Goal: Task Accomplishment & Management: Use online tool/utility

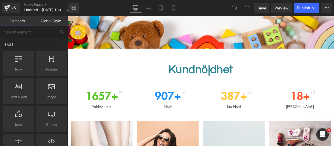
scroll to position [183, 0]
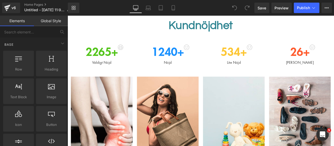
click at [229, 41] on div "Kundnöjdhet Heading Row" at bounding box center [225, 27] width 313 height 31
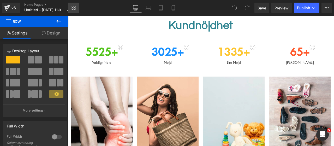
click at [78, 5] on link "Library" at bounding box center [73, 8] width 11 height 10
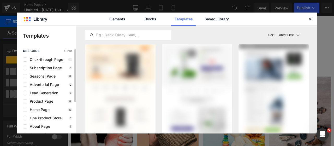
click at [56, 110] on div "Home Page 18" at bounding box center [47, 109] width 49 height 4
click at [38, 111] on span "Home Page" at bounding box center [38, 109] width 22 height 4
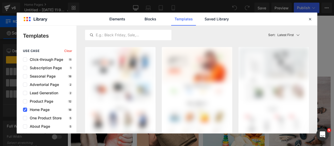
scroll to position [0, 0]
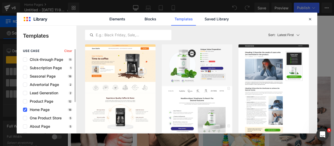
click at [32, 110] on span "Home Page" at bounding box center [38, 109] width 22 height 4
click at [34, 110] on span "Home Page" at bounding box center [38, 109] width 22 height 4
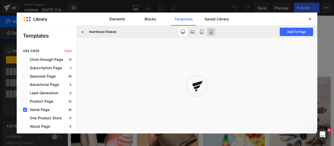
click at [209, 33] on button at bounding box center [211, 32] width 8 height 8
click at [306, 31] on button "Add To Page" at bounding box center [296, 32] width 33 height 8
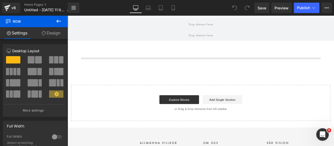
scroll to position [683, 0]
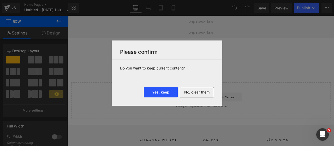
click at [167, 92] on button "Yes, keep" at bounding box center [161, 92] width 34 height 10
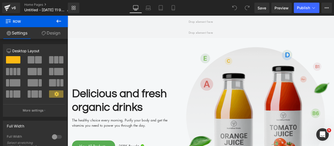
click at [243, 82] on img at bounding box center [290, 138] width 175 height 192
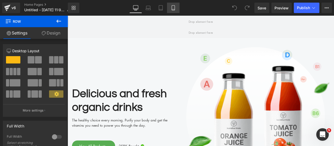
click at [174, 7] on icon at bounding box center [173, 7] width 5 height 5
click at [174, 5] on icon at bounding box center [173, 7] width 3 height 5
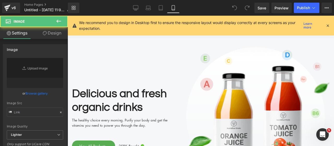
click at [328, 25] on icon at bounding box center [327, 25] width 5 height 5
click at [334, 42] on div "Image" at bounding box center [290, 138] width 175 height 192
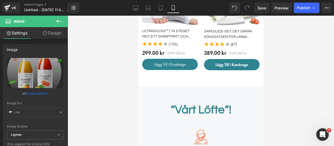
scroll to position [1053, 0]
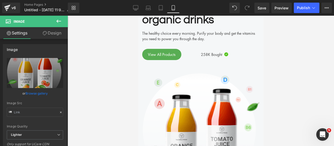
type input "[URL][DOMAIN_NAME]"
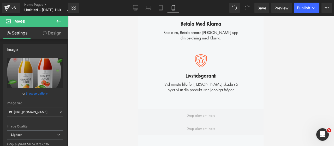
click at [104, 89] on div at bounding box center [201, 81] width 266 height 130
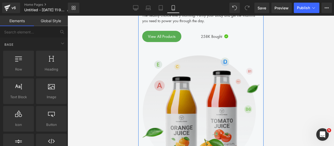
scroll to position [1079, 0]
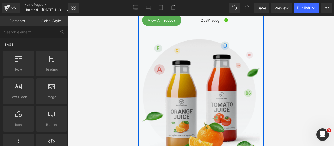
click at [190, 87] on img at bounding box center [200, 97] width 117 height 143
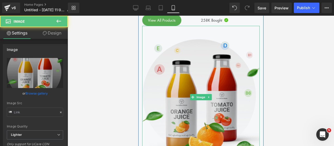
type input "[URL][DOMAIN_NAME]"
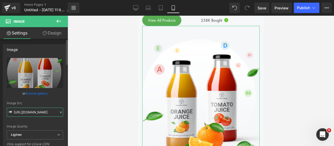
click at [37, 113] on input "[URL][DOMAIN_NAME]" at bounding box center [35, 111] width 56 height 9
drag, startPoint x: 37, startPoint y: 113, endPoint x: 32, endPoint y: 111, distance: 6.0
click at [32, 111] on input "[URL][DOMAIN_NAME]" at bounding box center [35, 111] width 56 height 9
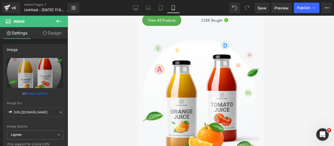
click at [136, 10] on icon at bounding box center [135, 7] width 5 height 5
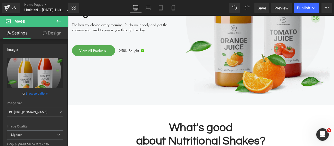
scroll to position [743, 0]
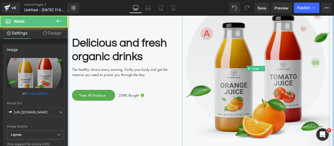
click at [262, 87] on img at bounding box center [290, 78] width 175 height 192
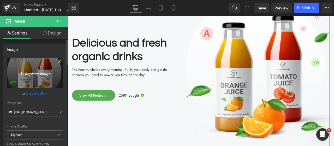
click at [41, 74] on icon "Replace Image" at bounding box center [35, 73] width 42 height 7
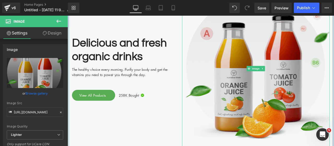
click at [294, 63] on img at bounding box center [290, 78] width 175 height 192
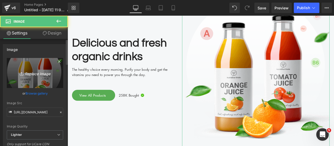
click at [46, 79] on link "Replace Image" at bounding box center [35, 73] width 56 height 30
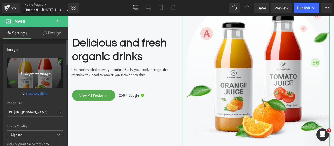
type input "C:\fakepath\Untitled design.png"
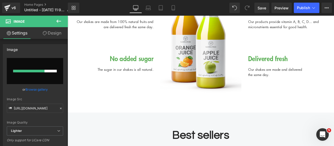
scroll to position [926, 0]
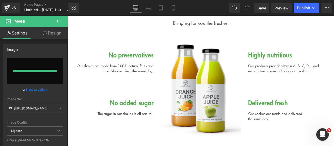
type input "[URL][DOMAIN_NAME]"
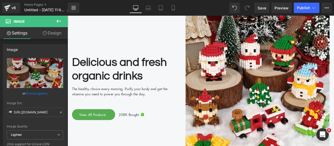
scroll to position [691, 0]
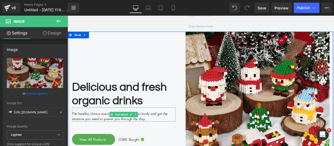
click at [123, 135] on span "Text Block" at bounding box center [131, 132] width 17 height 6
click at [93, 136] on div "The healthy choice every morning. Purify your body and get the vitamins you nee…" at bounding box center [134, 132] width 123 height 17
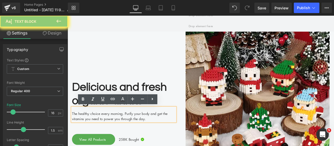
click at [93, 136] on div "The healthy choice every morning. Purify your body and get the vitamins you nee…" at bounding box center [134, 132] width 123 height 17
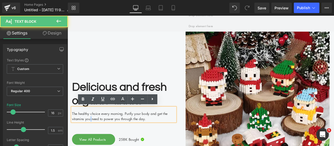
click at [93, 136] on div "The healthy choice every morning. Purify your body and get the vitamins you nee…" at bounding box center [134, 132] width 123 height 17
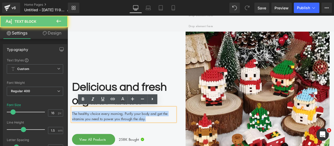
click at [93, 136] on div "The healthy choice every morning. Purify your body and get the vitamins you nee…" at bounding box center [134, 132] width 123 height 17
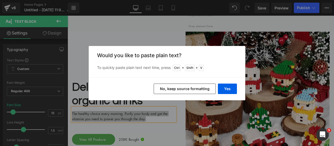
click at [217, 88] on div "Yes No, keep source formatting" at bounding box center [167, 88] width 157 height 23
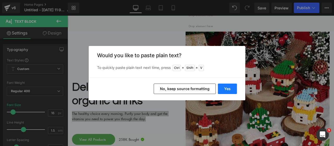
click at [222, 88] on button "Yes" at bounding box center [227, 88] width 19 height 10
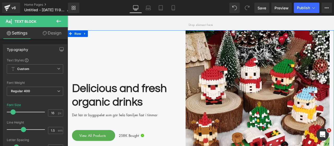
scroll to position [717, 0]
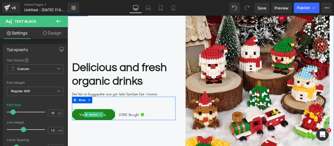
click at [81, 130] on link "View All Products" at bounding box center [98, 132] width 51 height 13
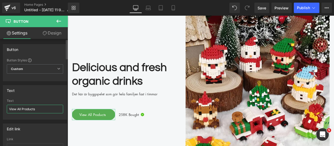
click at [41, 107] on input "View All Products" at bounding box center [35, 109] width 56 height 9
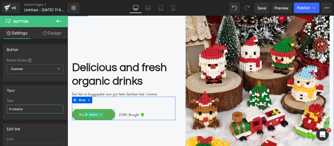
type input "Produkter"
click at [136, 133] on span "258K Bought" at bounding box center [140, 133] width 24 height 6
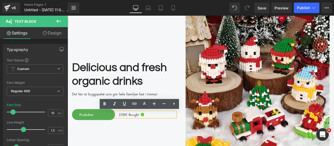
click at [162, 132] on div "258K Bought" at bounding box center [159, 133] width 71 height 6
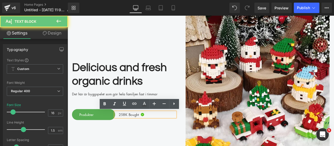
click at [162, 132] on div "258K Bought" at bounding box center [159, 133] width 71 height 6
click at [152, 133] on div "258K Bought" at bounding box center [159, 133] width 71 height 6
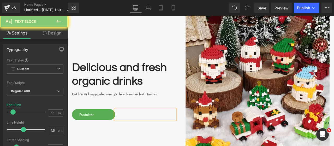
scroll to position [714, 0]
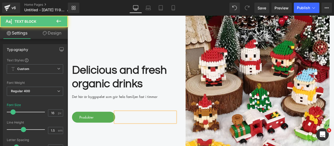
click at [152, 133] on div at bounding box center [159, 136] width 71 height 13
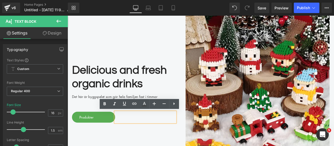
click at [142, 146] on div "Delicious and fresh organic drinks Heading Det här är byggspelet som gör hela f…" at bounding box center [134, 107] width 130 height 192
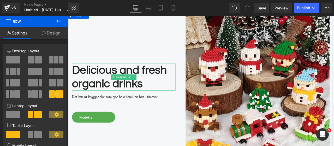
click at [146, 82] on h2 "Delicious and fresh organic drinks" at bounding box center [134, 89] width 123 height 32
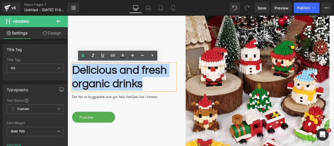
paste div
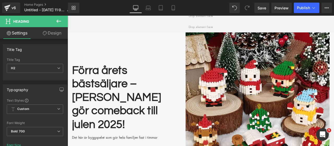
click at [106, 118] on h2 "Förra årets bästsäljare – [PERSON_NAME] gör comeback till julen 2025!" at bounding box center [134, 113] width 123 height 80
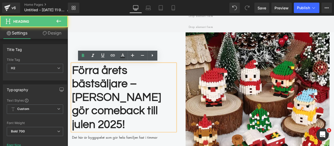
click at [106, 118] on h2 "Förra årets bästsäljare – [PERSON_NAME] gör comeback till julen 2025!" at bounding box center [134, 113] width 123 height 80
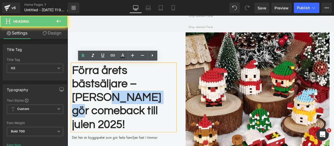
click at [106, 118] on h2 "Förra årets bästsäljare – [PERSON_NAME] gör comeback till julen 2025!" at bounding box center [134, 113] width 123 height 80
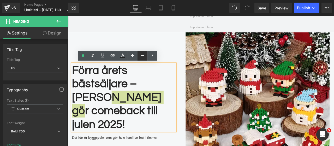
click at [141, 53] on icon at bounding box center [142, 55] width 6 height 6
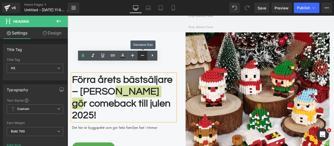
click at [141, 53] on icon at bounding box center [142, 55] width 6 height 6
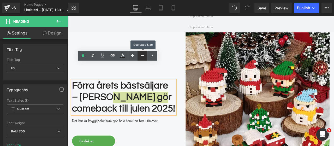
click at [141, 53] on icon at bounding box center [142, 55] width 6 height 6
drag, startPoint x: 141, startPoint y: 53, endPoint x: 87, endPoint y: 66, distance: 55.2
click at [141, 53] on icon at bounding box center [142, 55] width 6 height 6
type input "39"
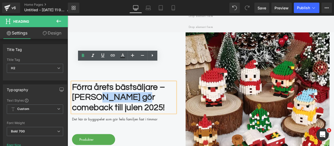
click at [164, 117] on h2 "Förra årets bästsäljare – [PERSON_NAME] gör comeback till julen 2025!" at bounding box center [134, 112] width 123 height 37
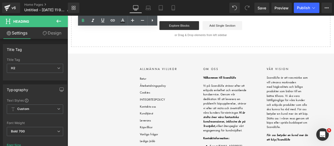
scroll to position [2308, 0]
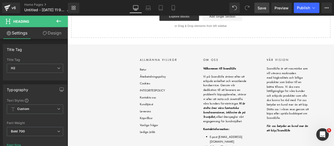
click at [255, 9] on link "Save" at bounding box center [261, 8] width 15 height 10
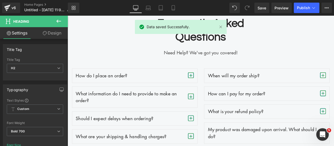
scroll to position [1812, 0]
